Goal: Task Accomplishment & Management: Use online tool/utility

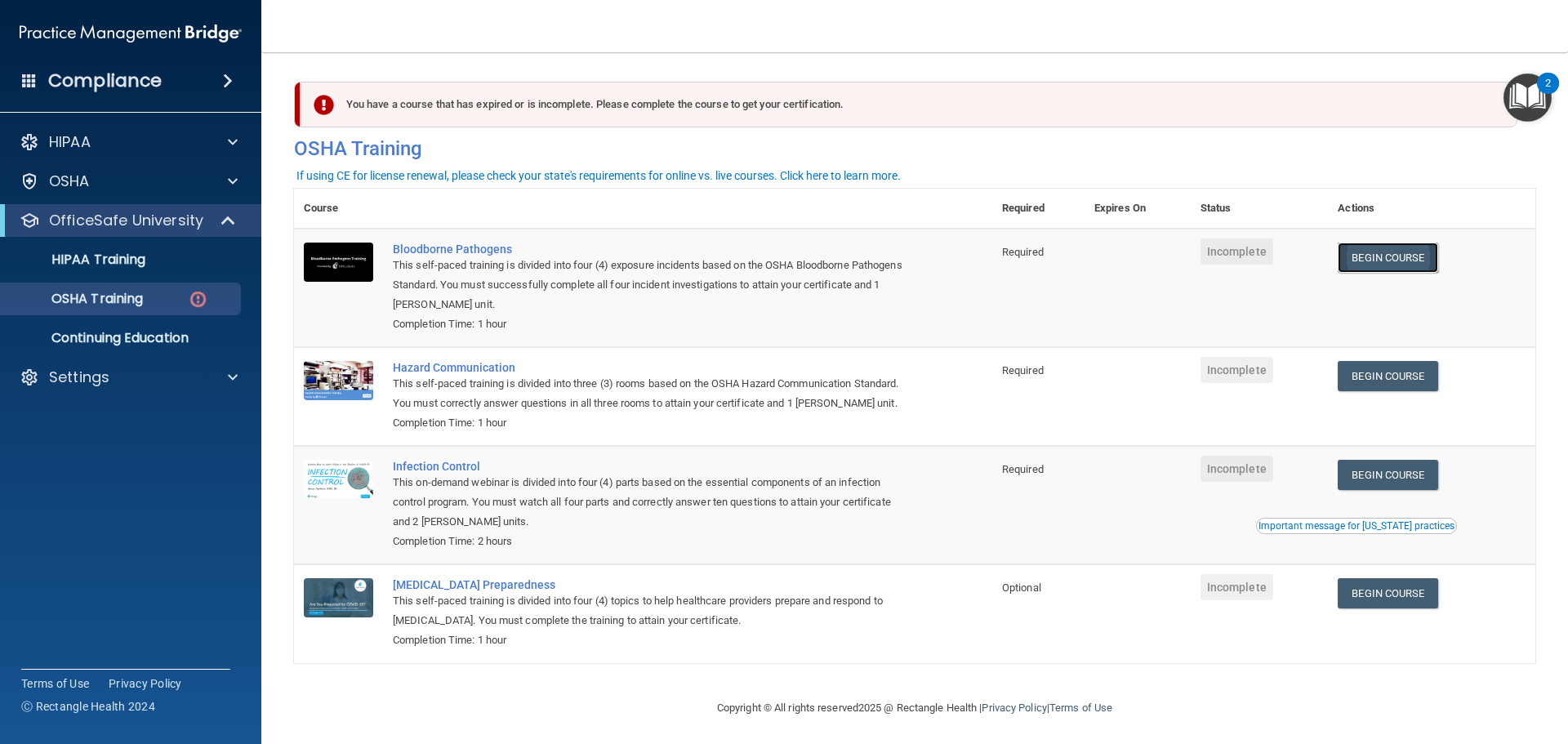
click at [1410, 265] on link "Begin Course" at bounding box center [1387, 258] width 100 height 30
click at [164, 390] on div "Settings" at bounding box center [131, 377] width 263 height 33
click at [225, 376] on div at bounding box center [230, 377] width 41 height 20
click at [89, 448] on p "Sign Out" at bounding box center [122, 456] width 223 height 16
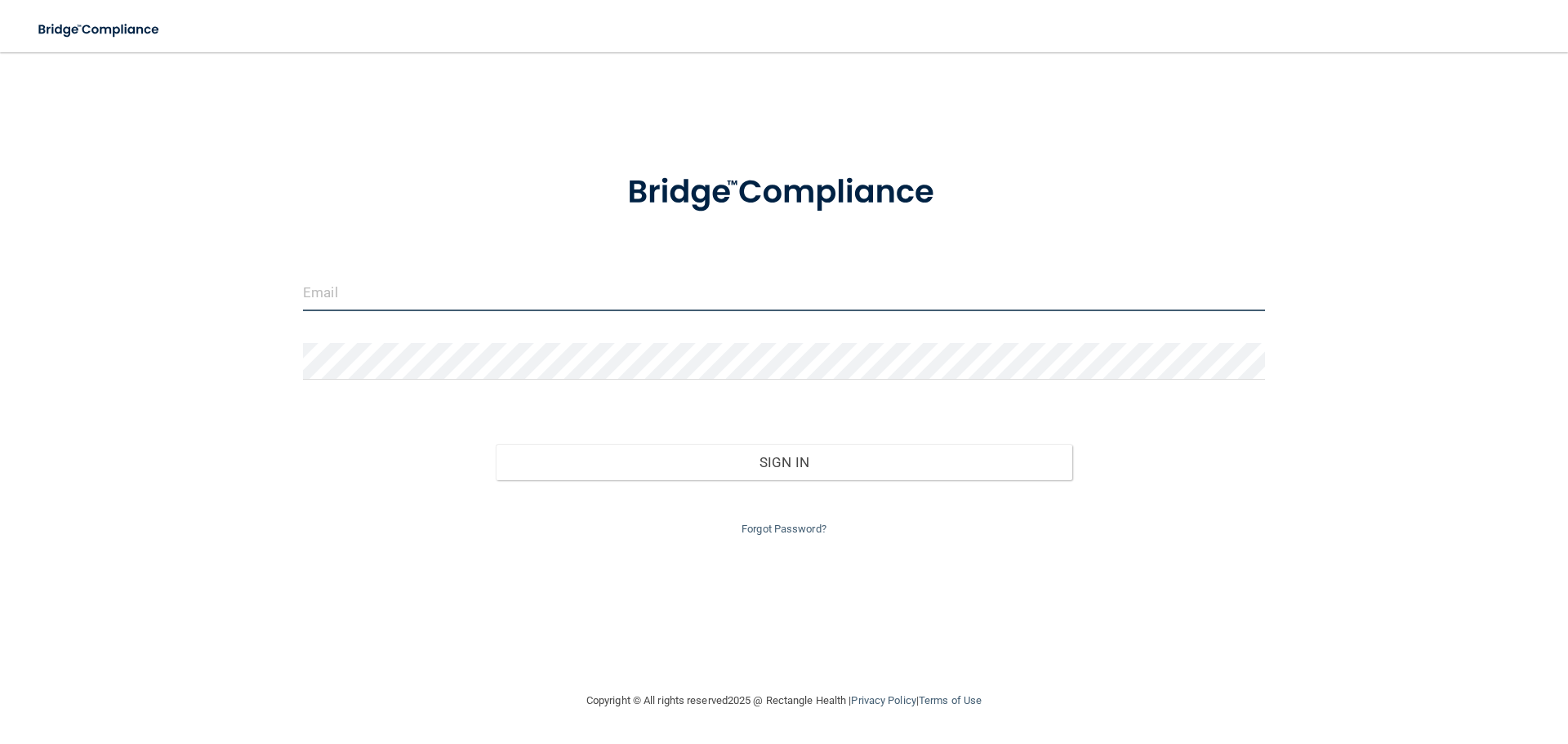
type input "[EMAIL_ADDRESS][DOMAIN_NAME]"
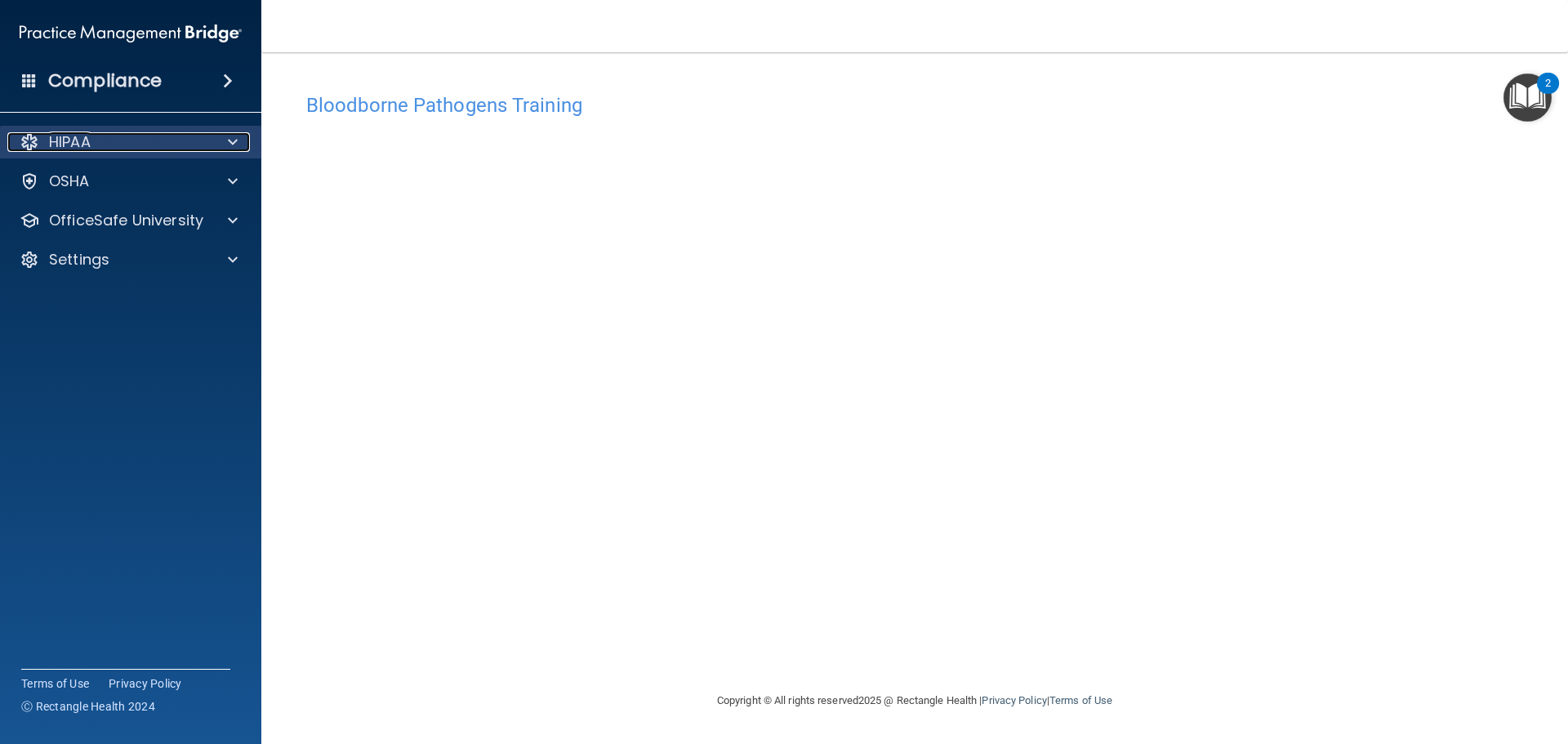
click at [233, 145] on span at bounding box center [232, 142] width 10 height 20
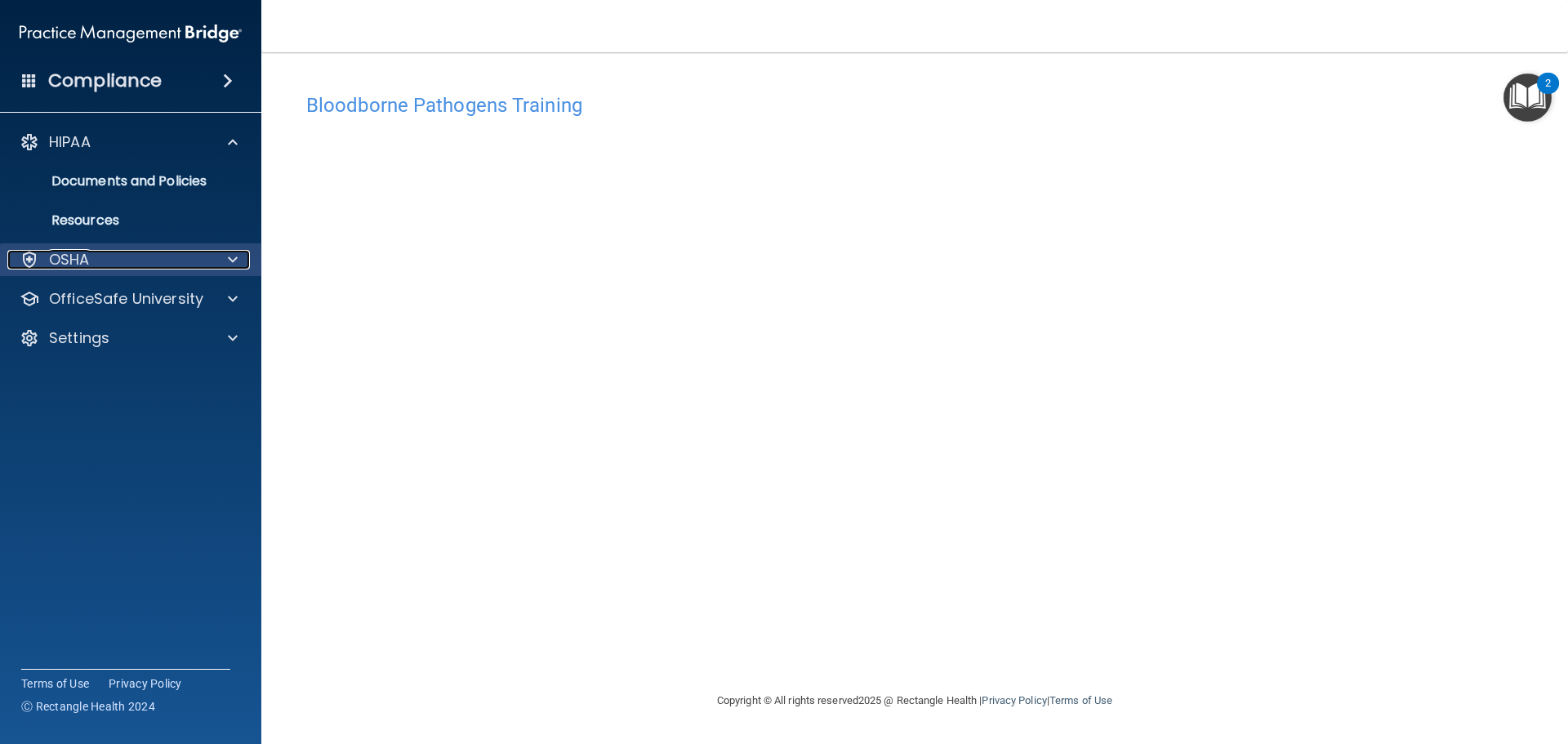
click at [236, 261] on span at bounding box center [232, 260] width 10 height 20
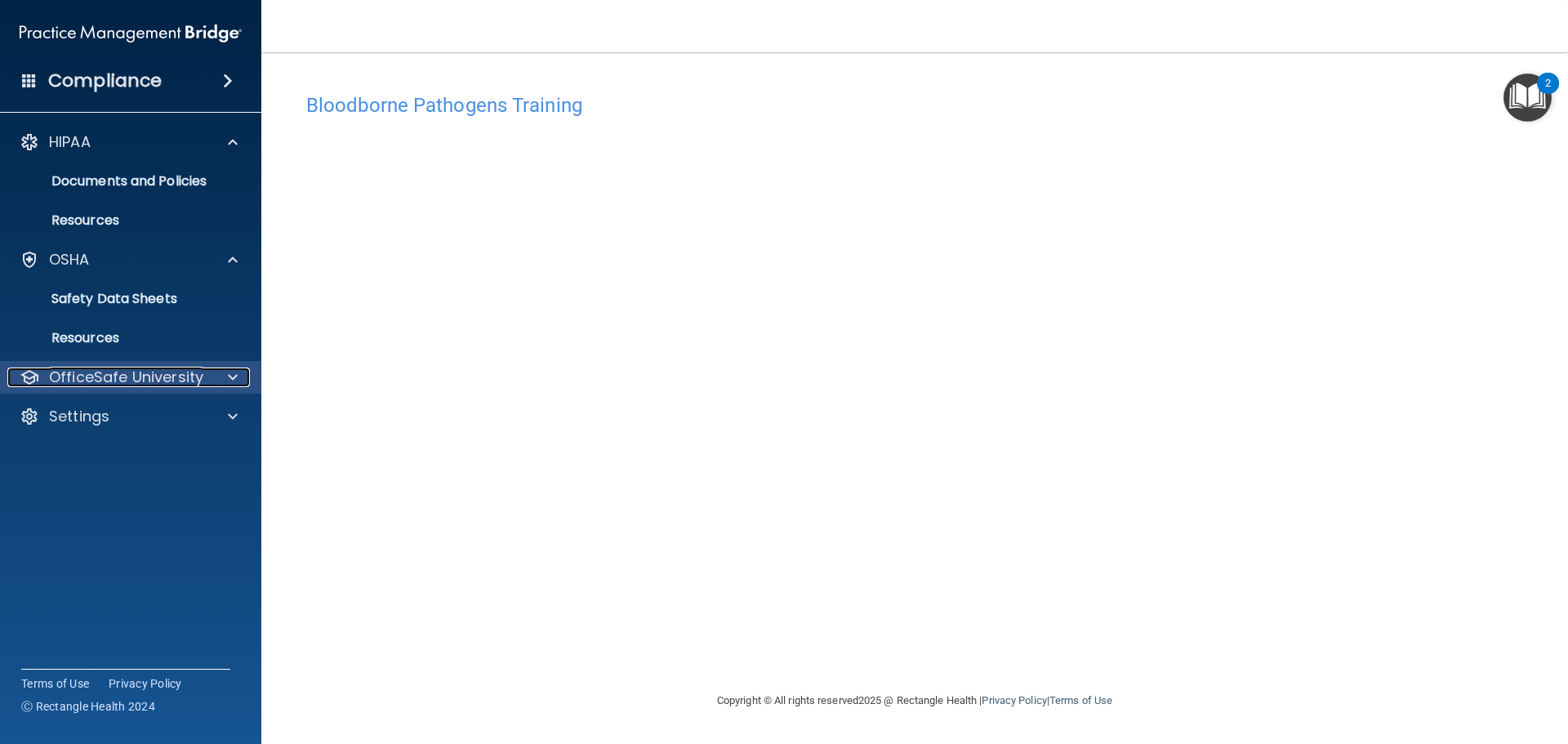
click at [238, 379] on div at bounding box center [230, 377] width 41 height 20
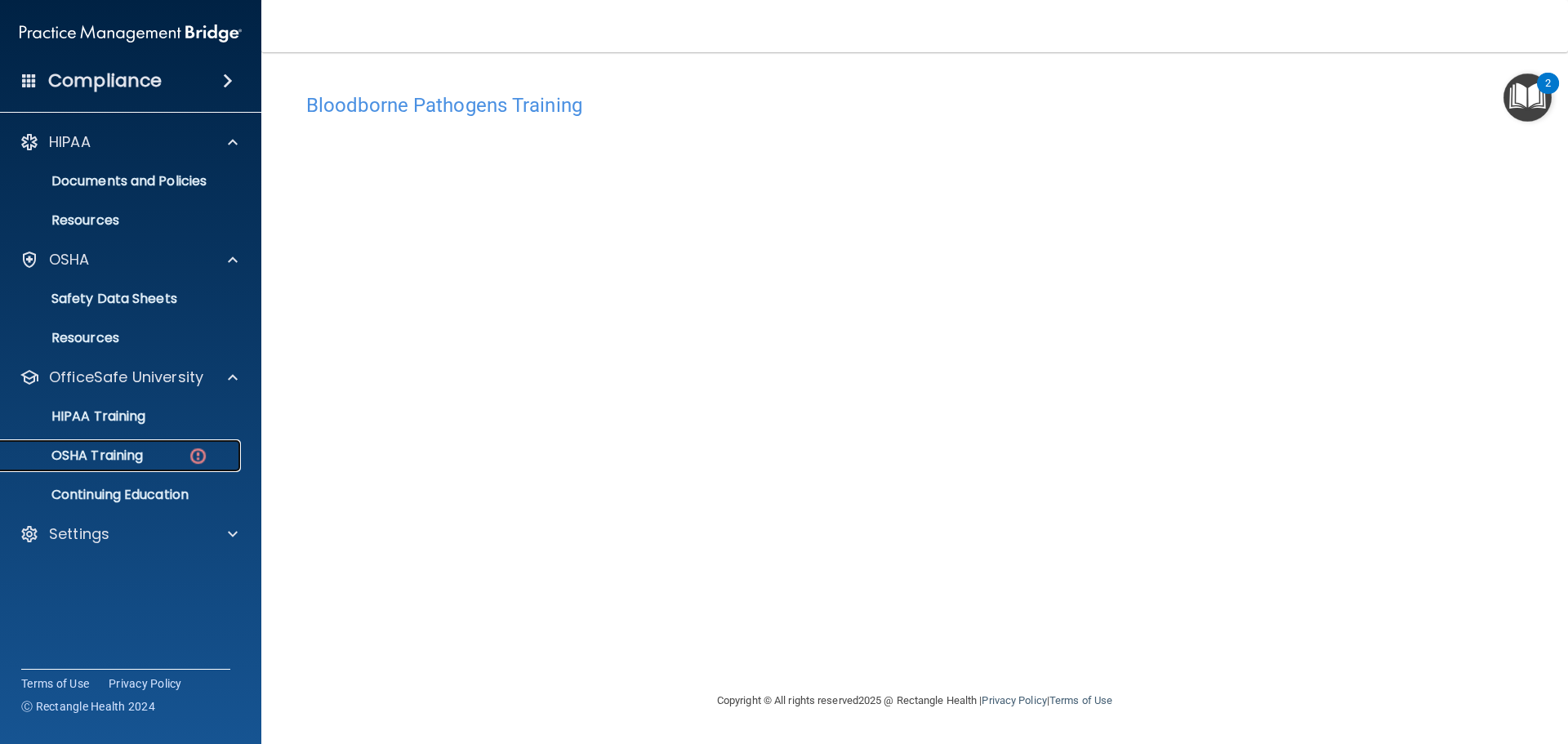
click at [123, 455] on p "OSHA Training" at bounding box center [77, 456] width 133 height 16
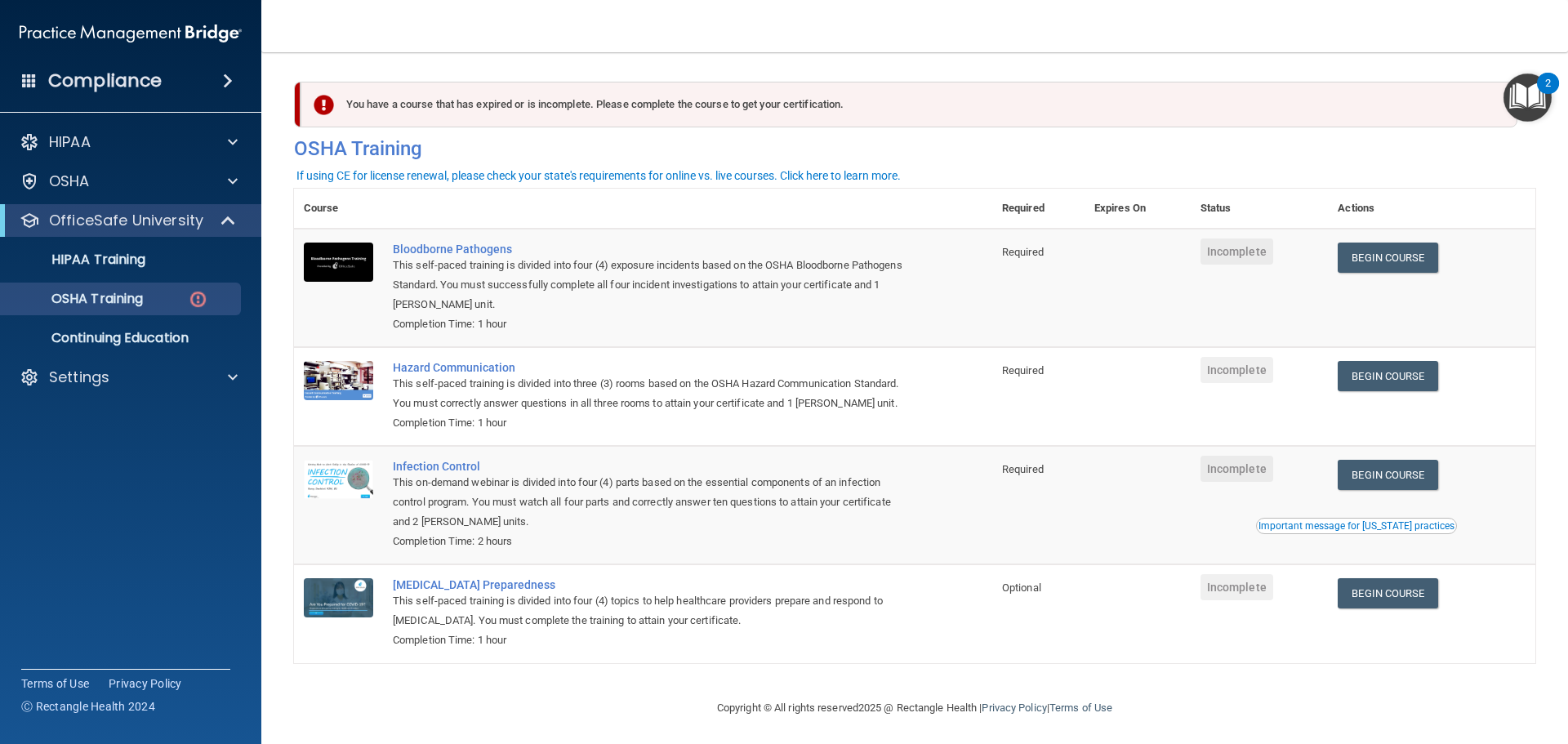
click at [230, 75] on span at bounding box center [228, 81] width 10 height 20
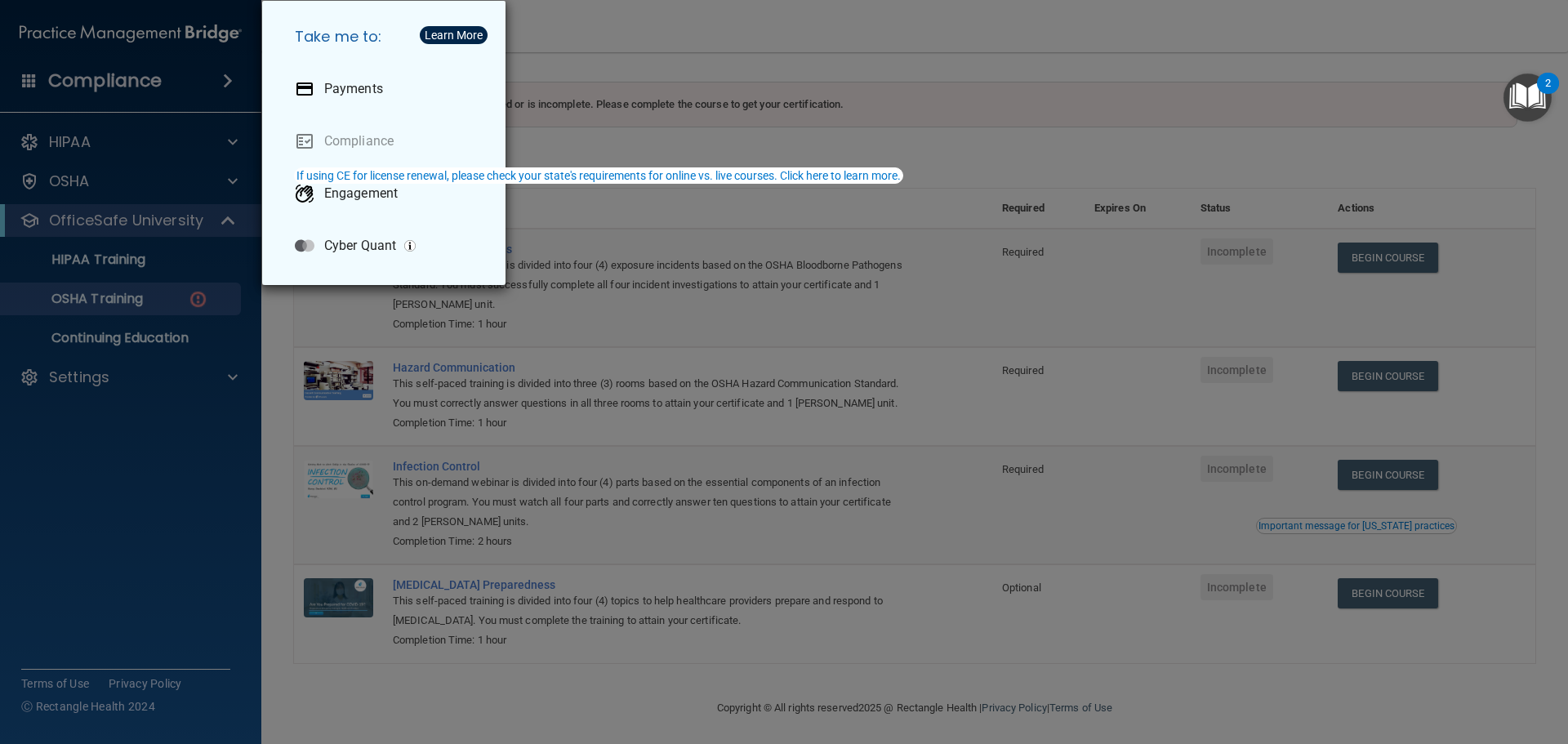
click at [90, 544] on div "Take me to: Payments Compliance Engagement Cyber Quant" at bounding box center [784, 372] width 1568 height 744
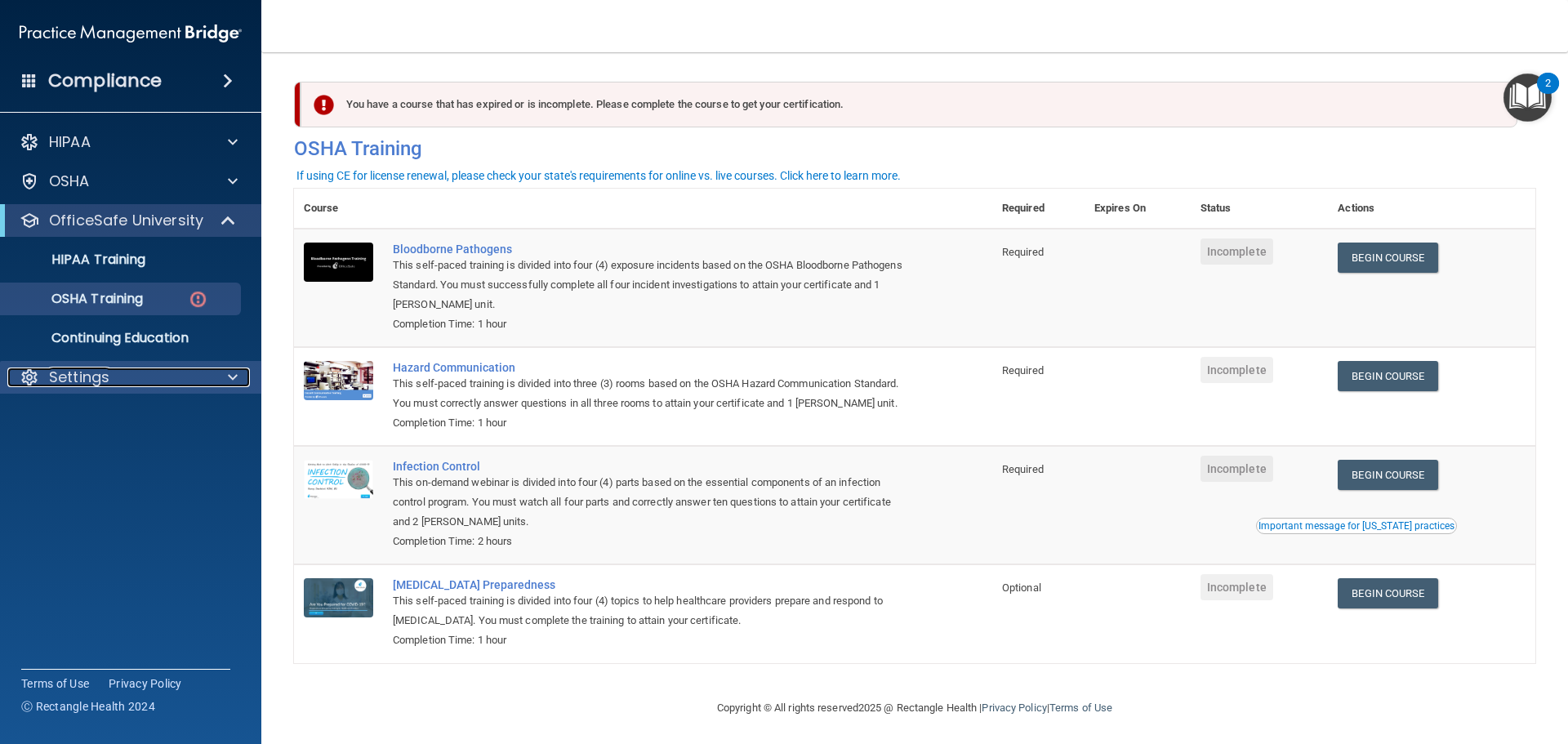
click at [235, 378] on span at bounding box center [232, 377] width 10 height 20
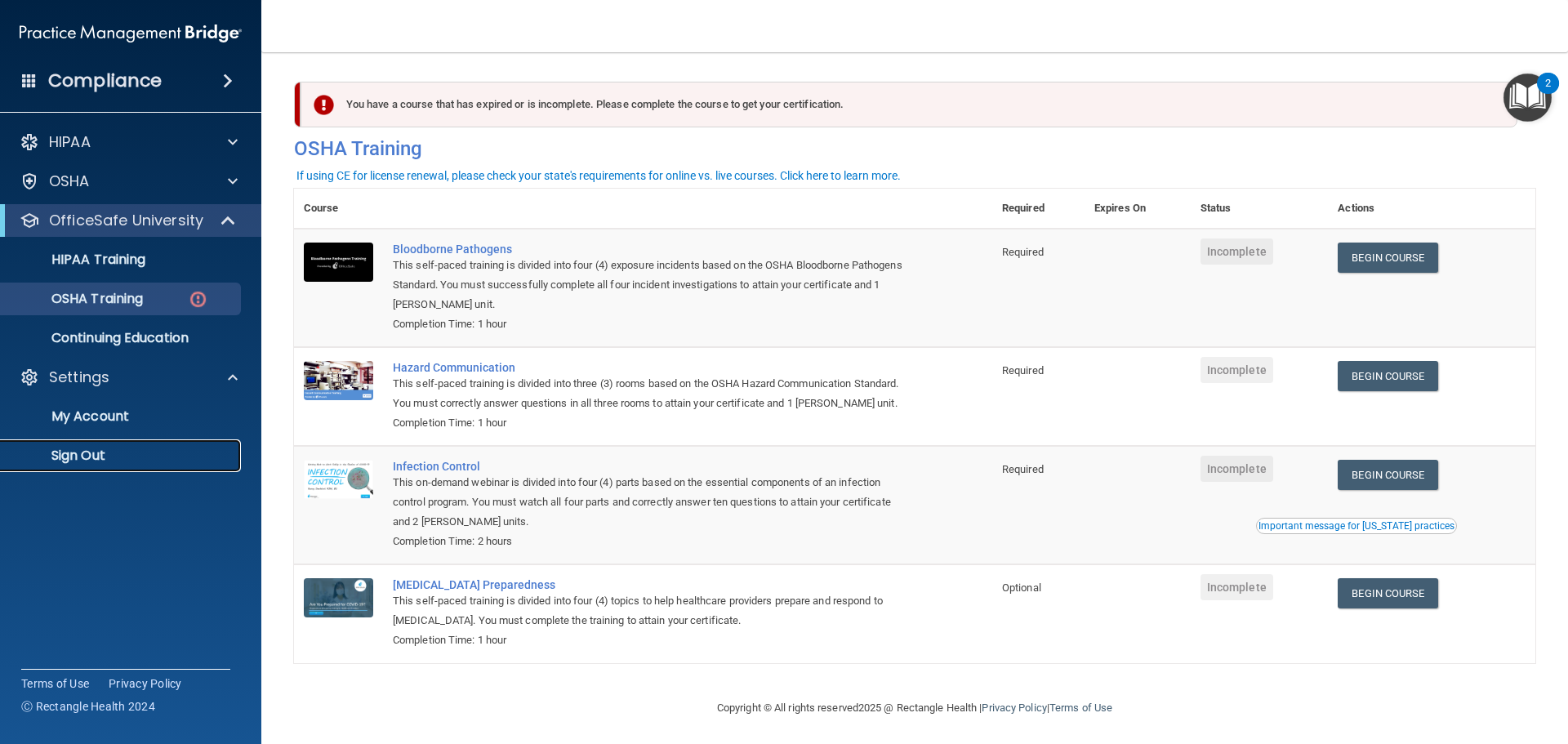
click at [74, 449] on p "Sign Out" at bounding box center [122, 456] width 223 height 16
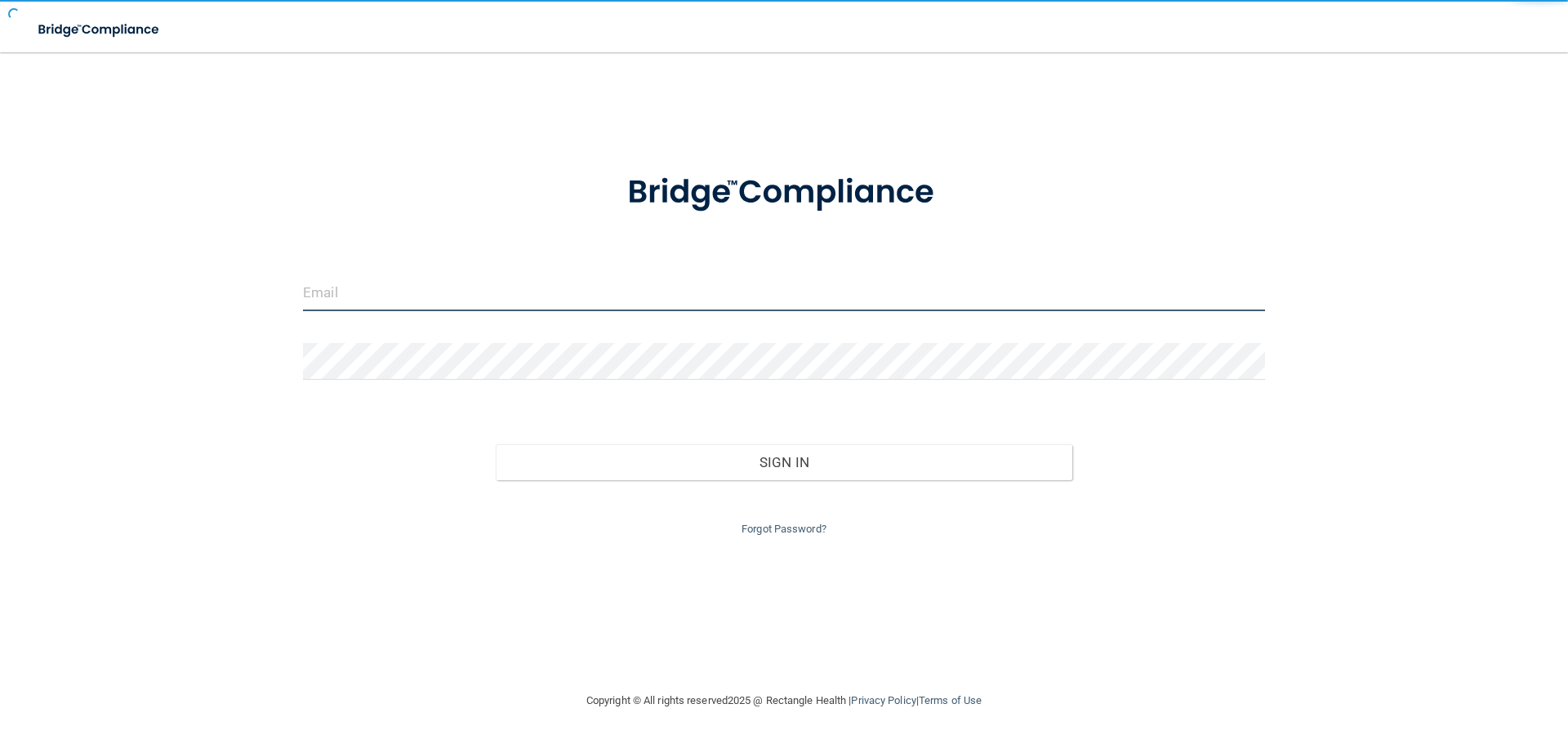
type input "[EMAIL_ADDRESS][DOMAIN_NAME]"
